Goal: Task Accomplishment & Management: Manage account settings

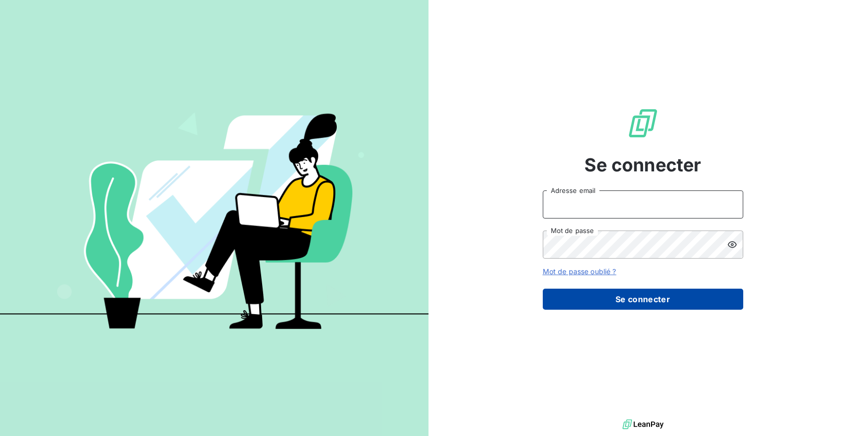
type input "[EMAIL_ADDRESS][DOMAIN_NAME]"
click at [635, 304] on button "Se connecter" at bounding box center [643, 299] width 200 height 21
